Goal: Information Seeking & Learning: Learn about a topic

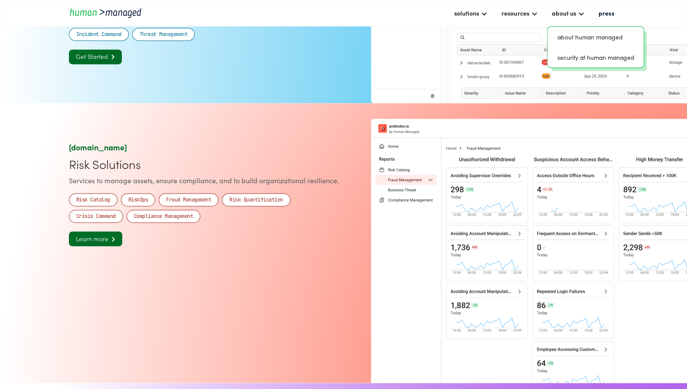
scroll to position [824, 0]
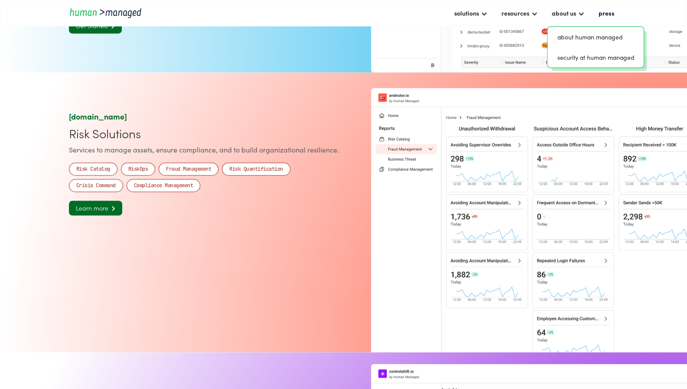
click at [87, 9] on img "home" at bounding box center [108, 13] width 78 height 12
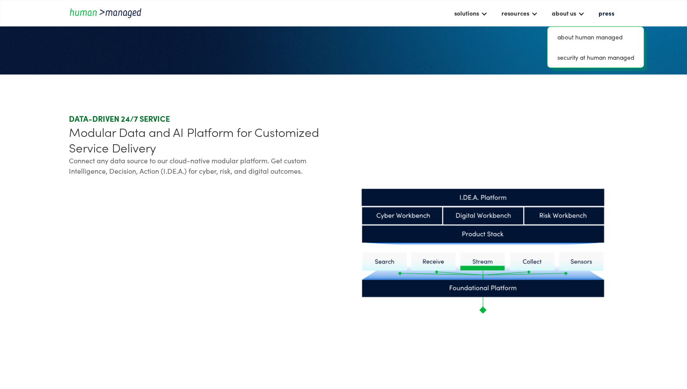
scroll to position [217, 0]
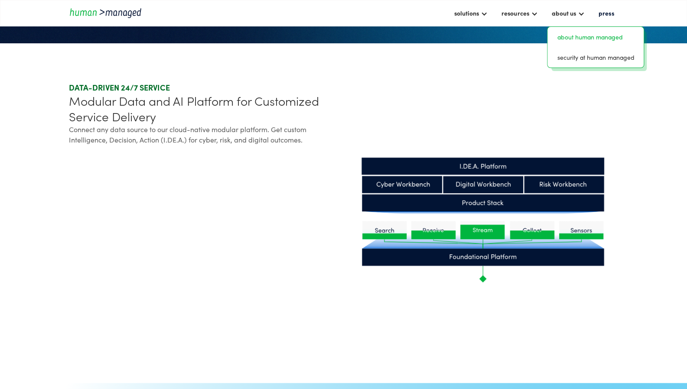
click at [566, 41] on link "about human managed" at bounding box center [595, 36] width 89 height 13
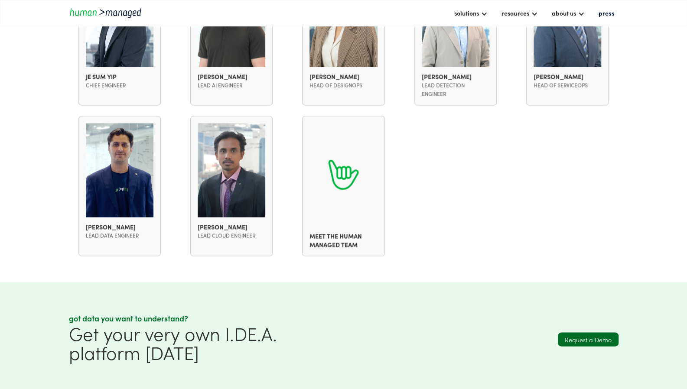
scroll to position [954, 0]
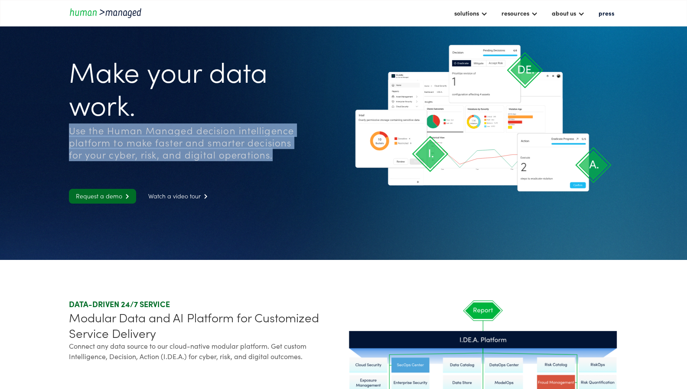
drag, startPoint x: 254, startPoint y: 159, endPoint x: 55, endPoint y: 125, distance: 201.5
click at [55, 125] on section "Make your data work. Use the Human Managed decision intelligence platform to ma…" at bounding box center [343, 130] width 687 height 260
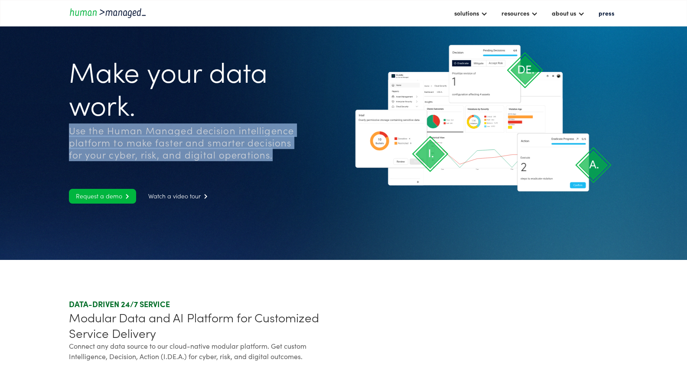
click at [88, 201] on link "Request a demo " at bounding box center [102, 196] width 67 height 15
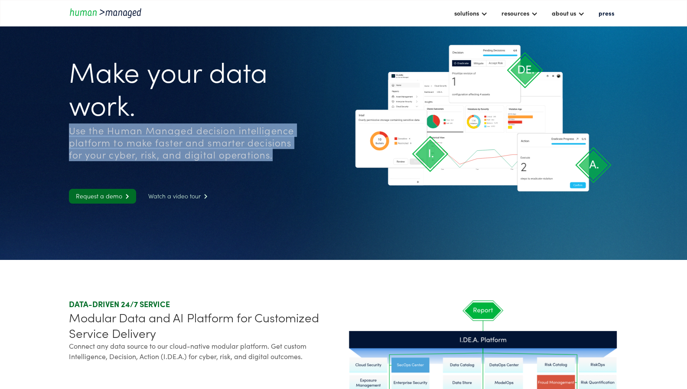
click at [168, 192] on link "Watch a video tour " at bounding box center [177, 196] width 73 height 15
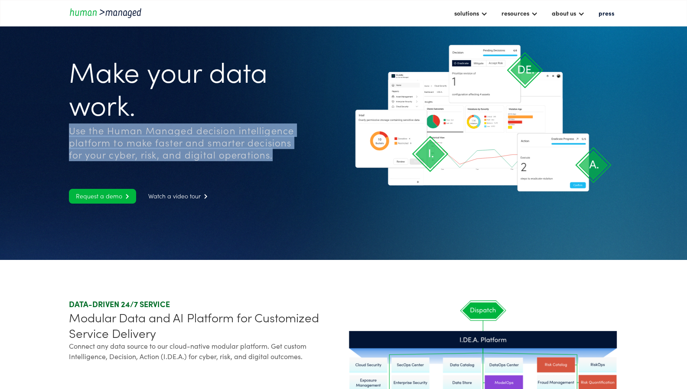
click at [95, 198] on link "Request a demo " at bounding box center [102, 196] width 67 height 15
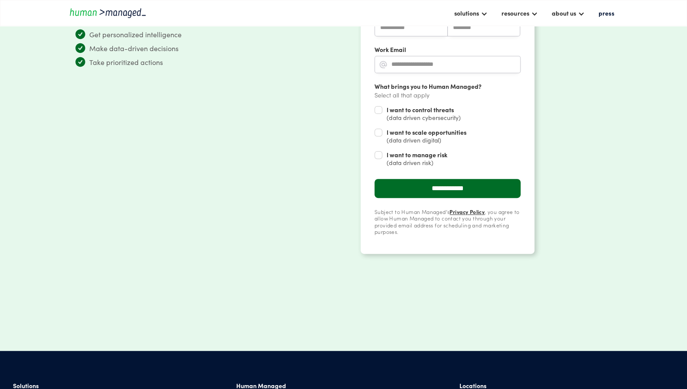
scroll to position [296, 0]
